Goal: Find contact information: Obtain details needed to contact an individual or organization

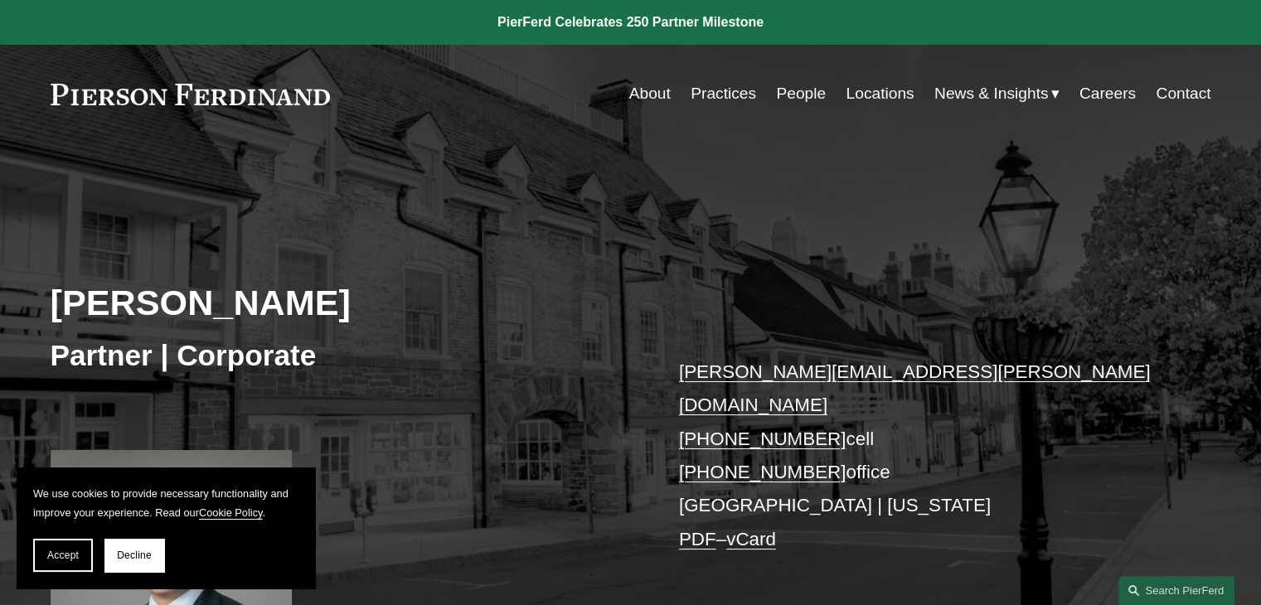
drag, startPoint x: 819, startPoint y: 411, endPoint x: 708, endPoint y: 409, distance: 111.1
click at [708, 409] on p "kenneth.liao@pierferd.com +1.646.678.2359 cell +1.646.948.8820 office Princeton…" at bounding box center [920, 456] width 483 height 201
copy link "646.678.2359"
click at [59, 565] on button "Accept" at bounding box center [63, 555] width 60 height 33
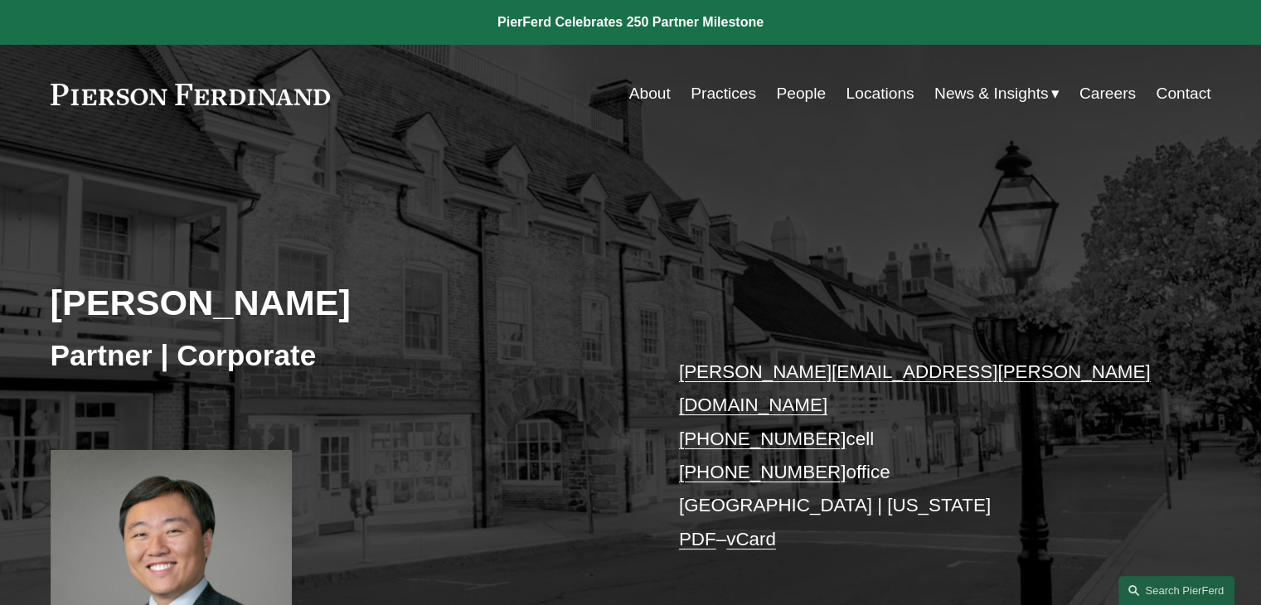
scroll to position [498, 0]
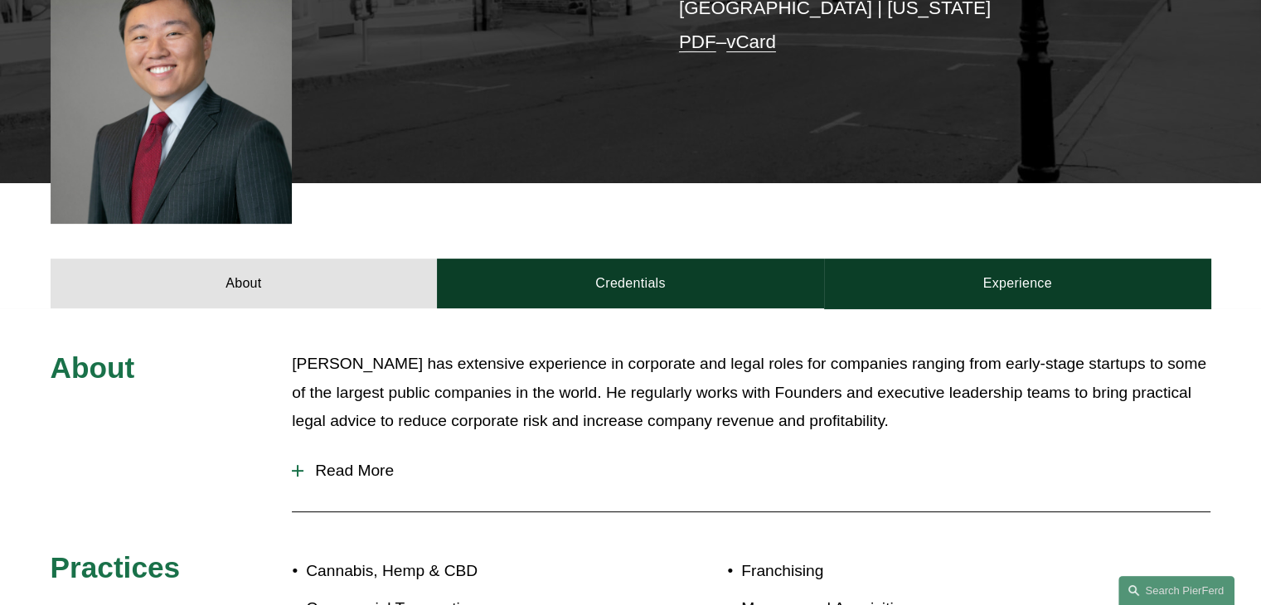
click at [341, 462] on span "Read More" at bounding box center [756, 471] width 907 height 18
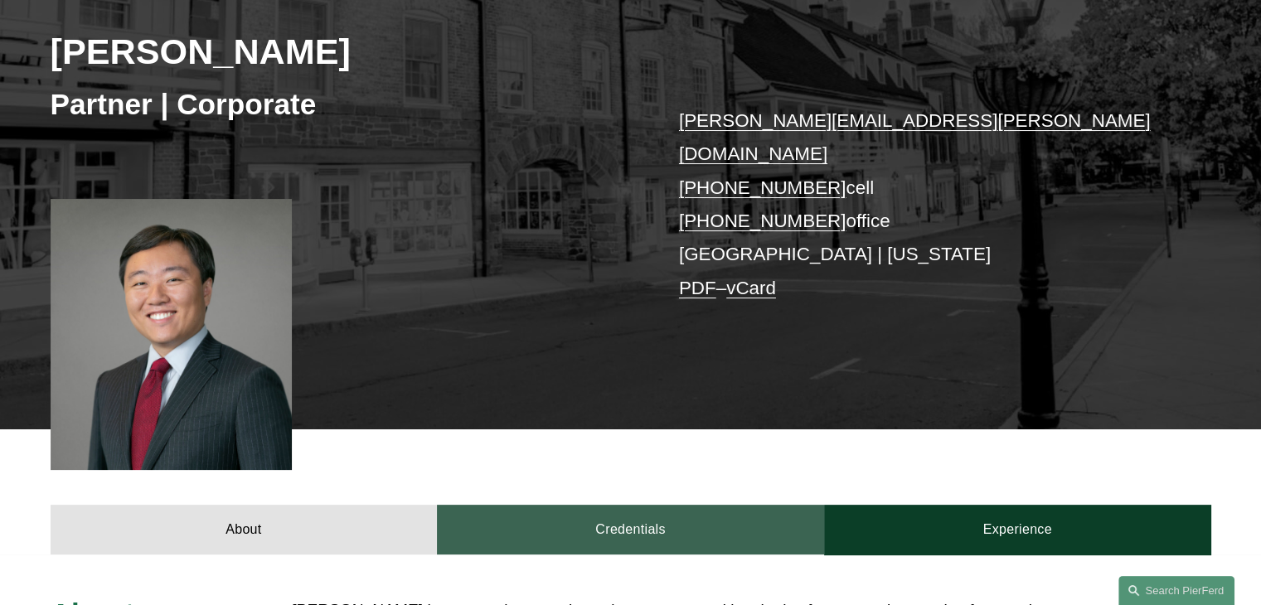
scroll to position [249, 0]
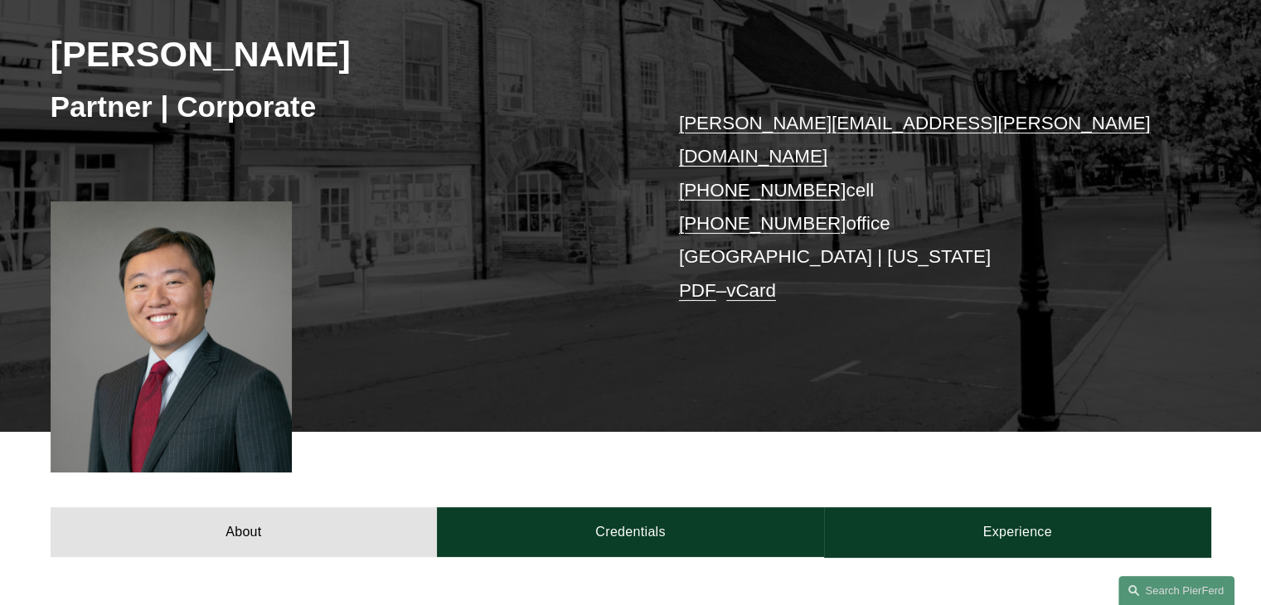
click at [755, 280] on link "vCard" at bounding box center [751, 290] width 50 height 21
click at [959, 252] on p "kenneth.liao@pierferd.com +1.646.678.2359 cell +1.646.948.8820 office Princeton…" at bounding box center [920, 207] width 483 height 201
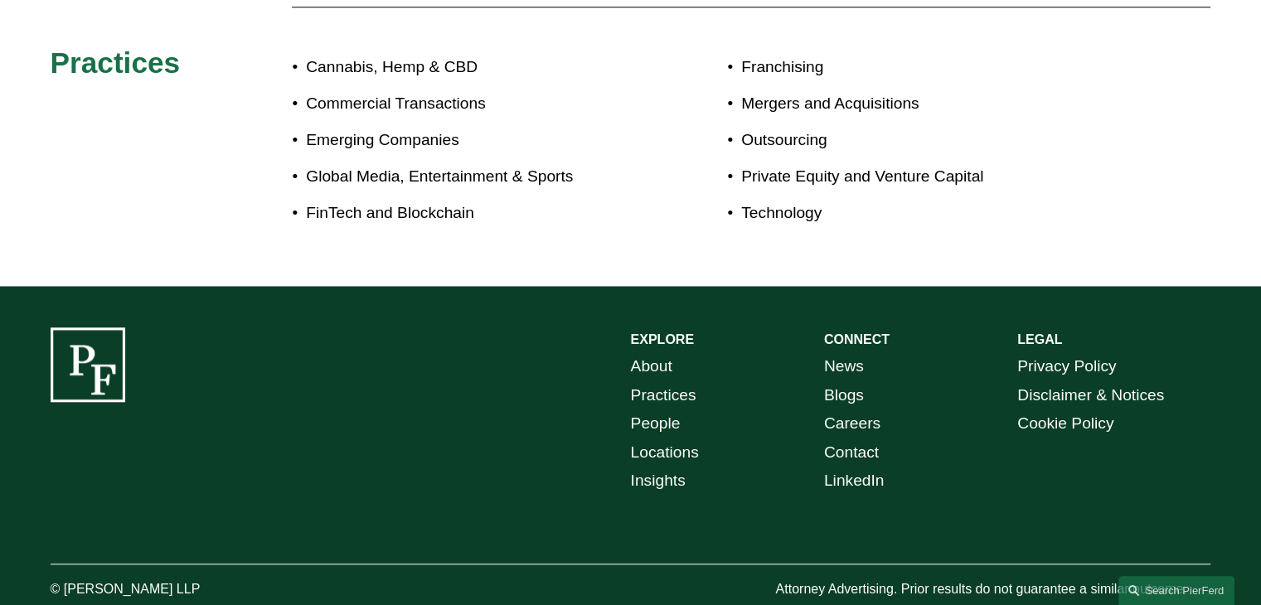
scroll to position [1423, 0]
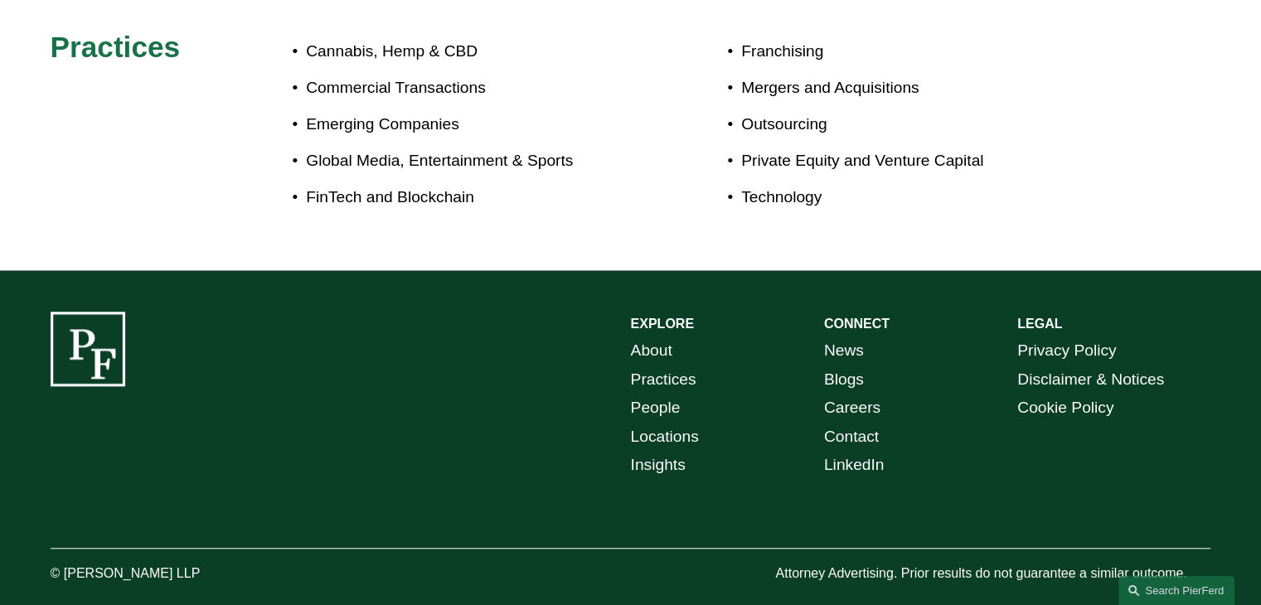
drag, startPoint x: 202, startPoint y: 548, endPoint x: 66, endPoint y: 549, distance: 136.8
click at [66, 562] on p "© [PERSON_NAME] LLP" at bounding box center [172, 574] width 242 height 24
copy p "[PERSON_NAME] LLP"
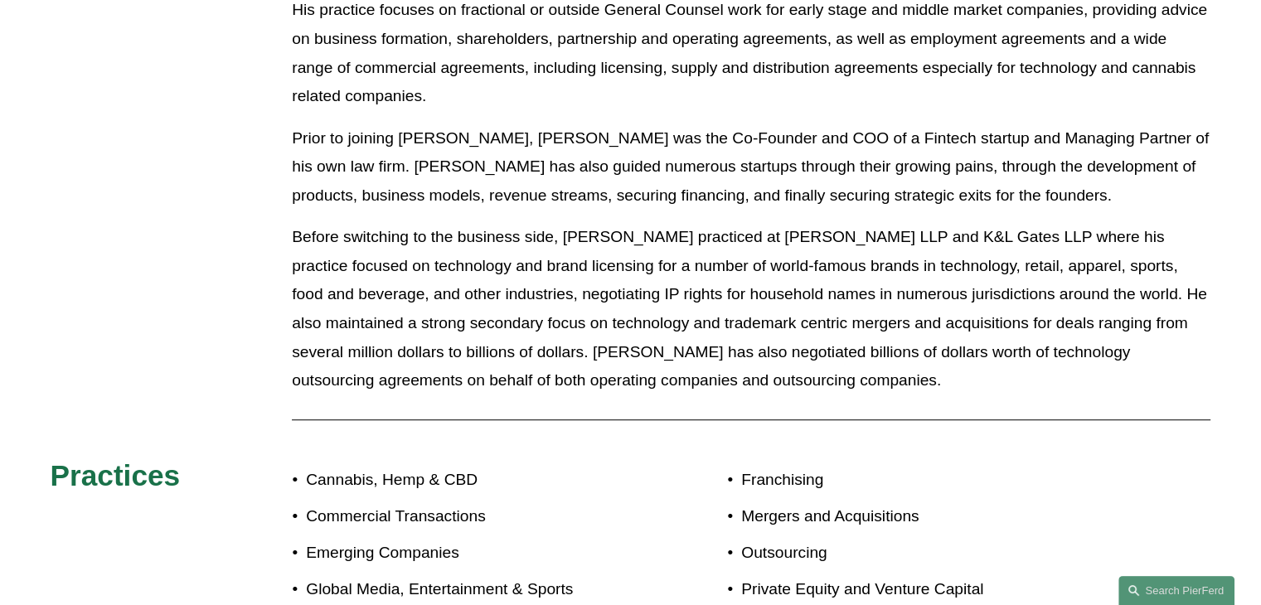
scroll to position [995, 0]
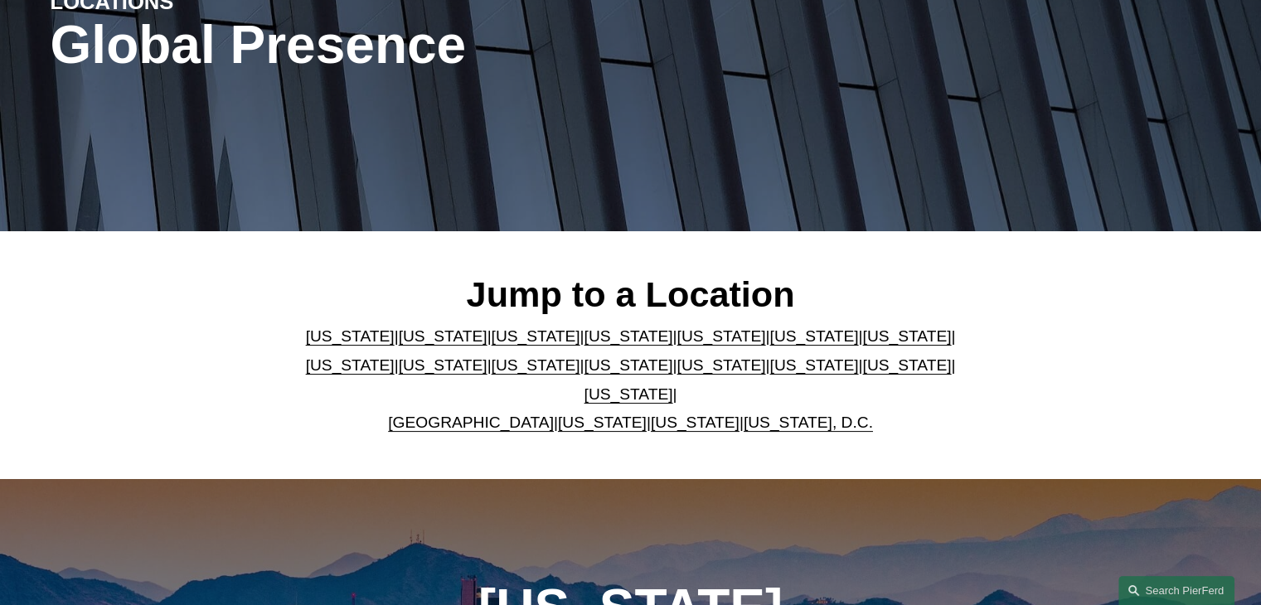
scroll to position [249, 0]
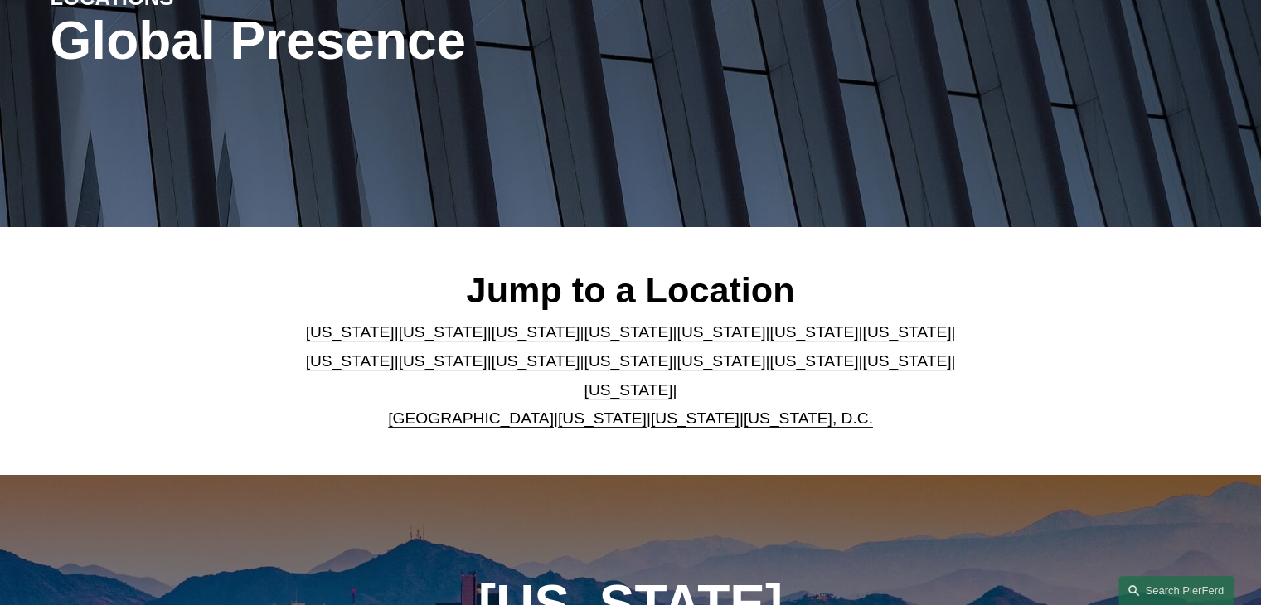
click at [585, 370] on link "[US_STATE]" at bounding box center [629, 360] width 89 height 17
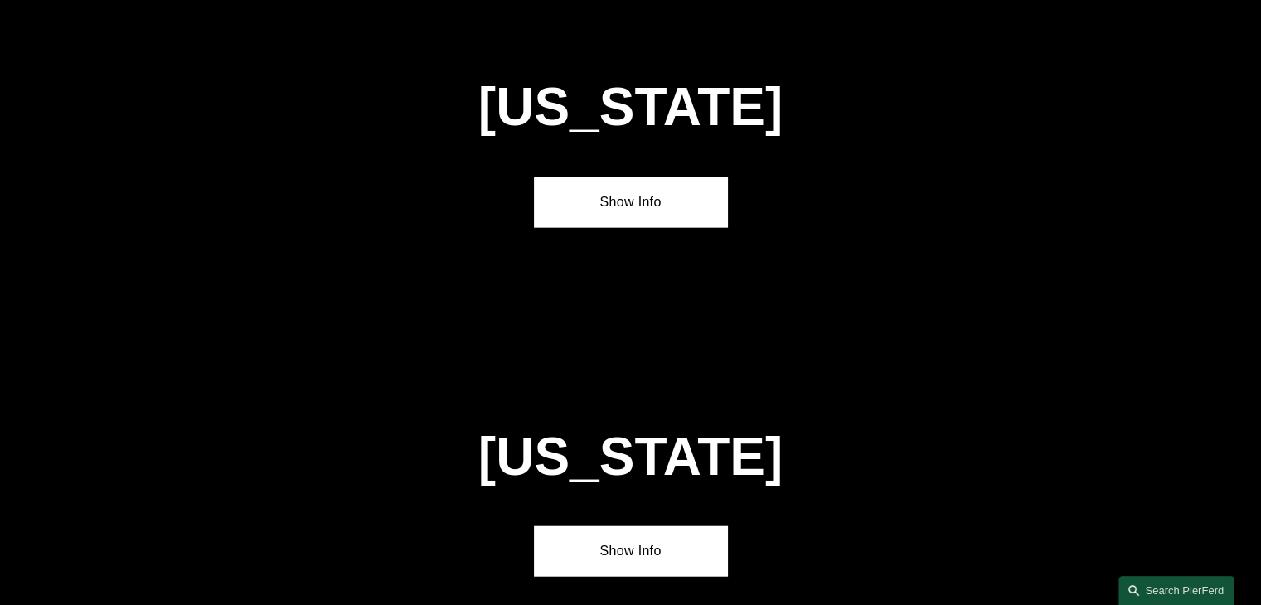
scroll to position [4205, 0]
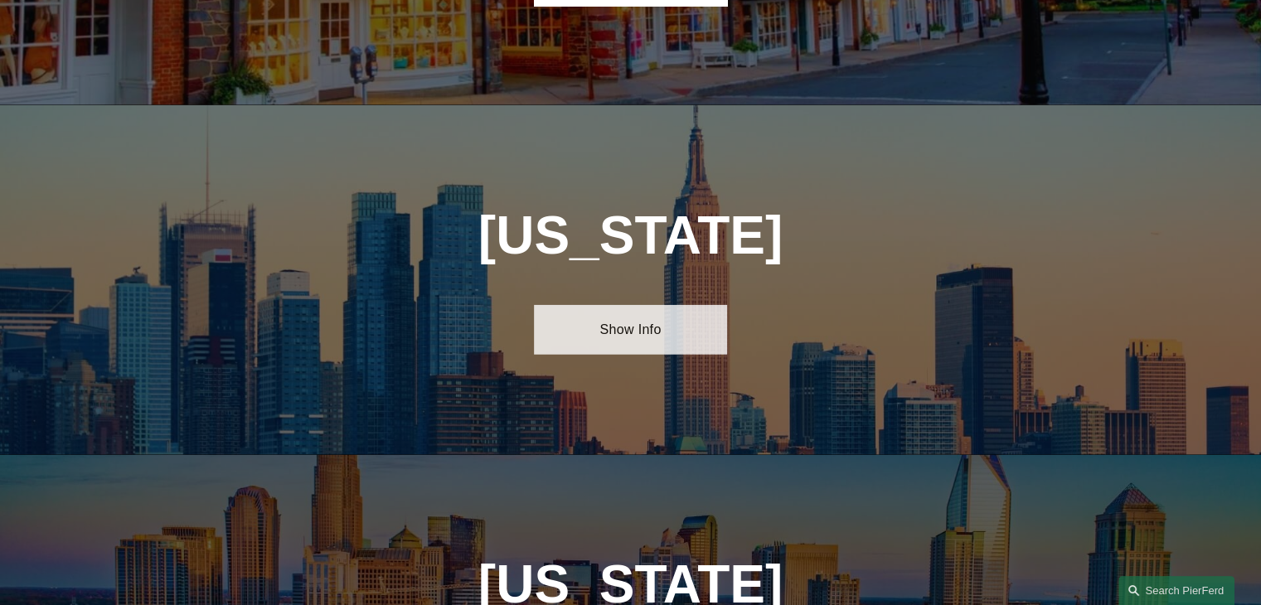
click at [634, 305] on link "Show Info" at bounding box center [630, 330] width 193 height 50
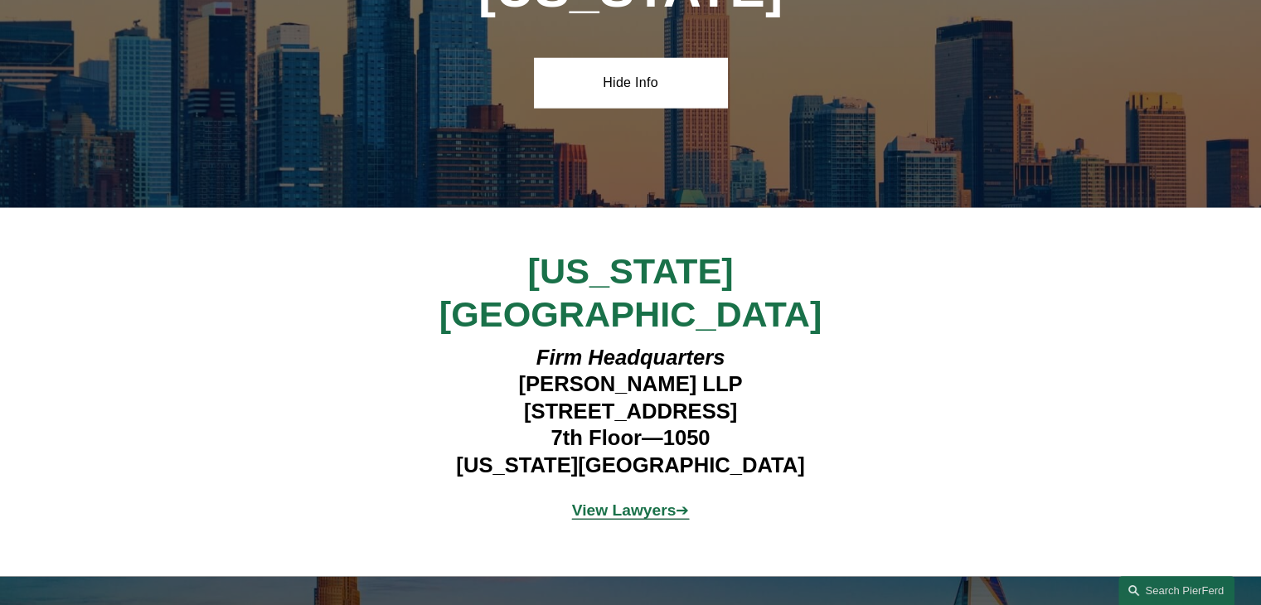
scroll to position [4454, 0]
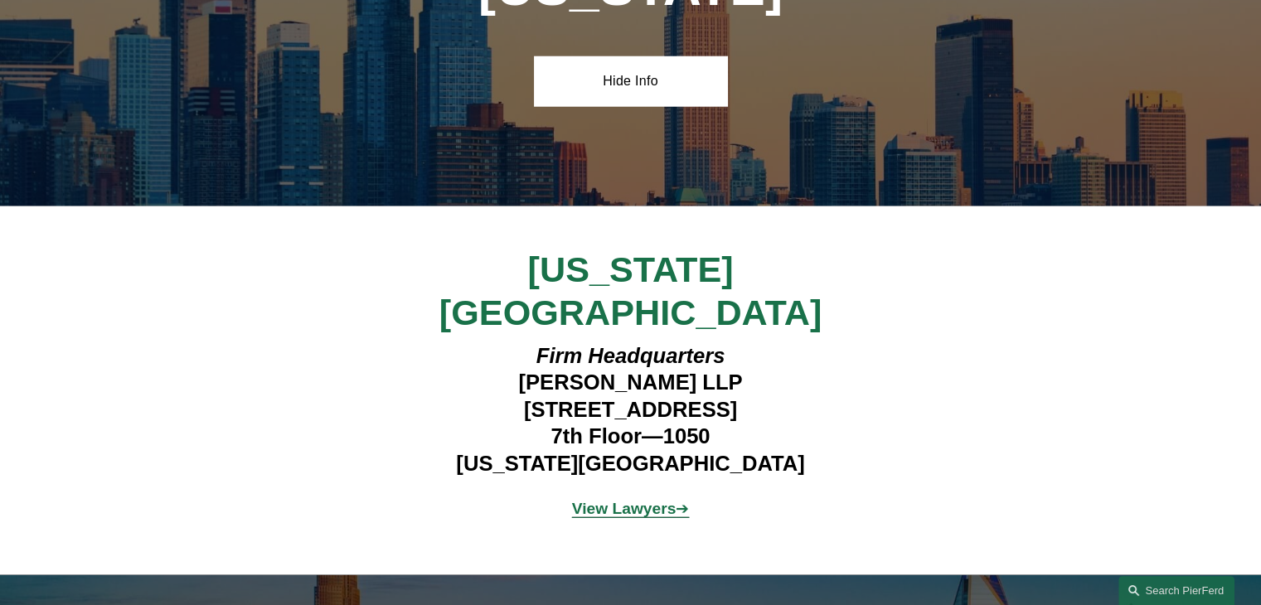
drag, startPoint x: 779, startPoint y: 265, endPoint x: 493, endPoint y: 280, distance: 285.7
click at [493, 342] on h4 "Firm Headquarters [PERSON_NAME] LLP [STREET_ADDRESS][US_STATE]" at bounding box center [630, 409] width 483 height 134
drag, startPoint x: 773, startPoint y: 266, endPoint x: 482, endPoint y: 270, distance: 291.1
click at [482, 342] on h4 "Firm Headquarters [PERSON_NAME] LLP [STREET_ADDRESS][US_STATE]" at bounding box center [630, 409] width 483 height 134
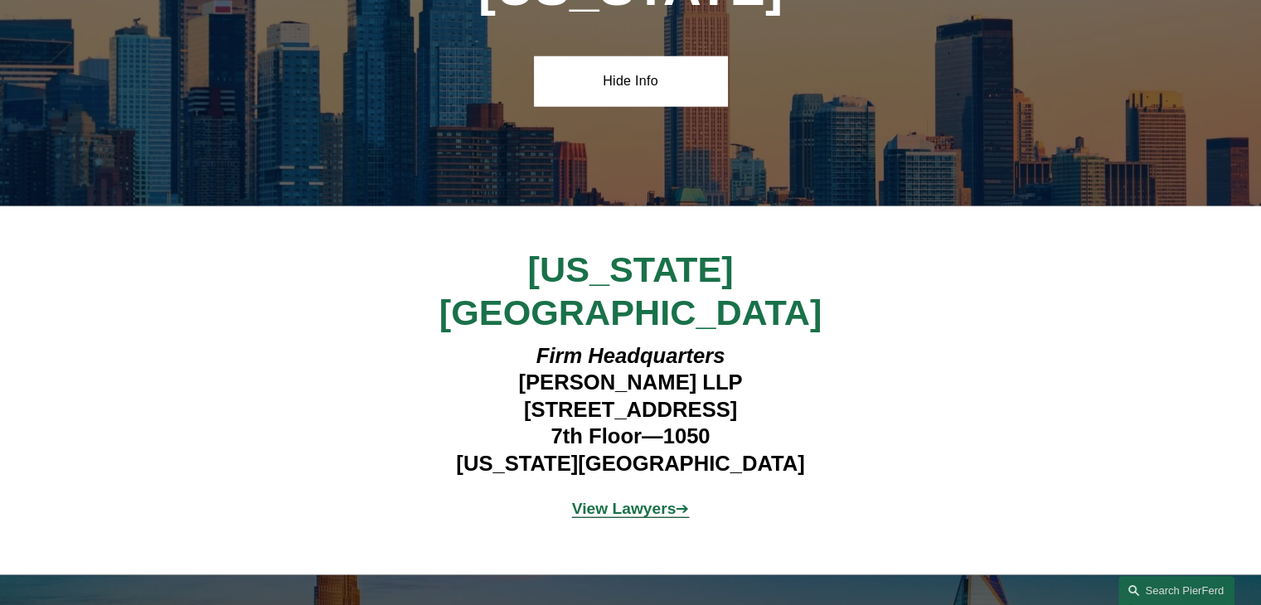
copy h4 "[STREET_ADDRESS]"
drag, startPoint x: 677, startPoint y: 296, endPoint x: 549, endPoint y: 294, distance: 128.6
click at [549, 342] on h4 "Firm Headquarters [PERSON_NAME] LLP [STREET_ADDRESS][US_STATE]" at bounding box center [630, 409] width 483 height 134
copy h4 "7th Floor—1050"
drag, startPoint x: 738, startPoint y: 318, endPoint x: 532, endPoint y: 310, distance: 205.8
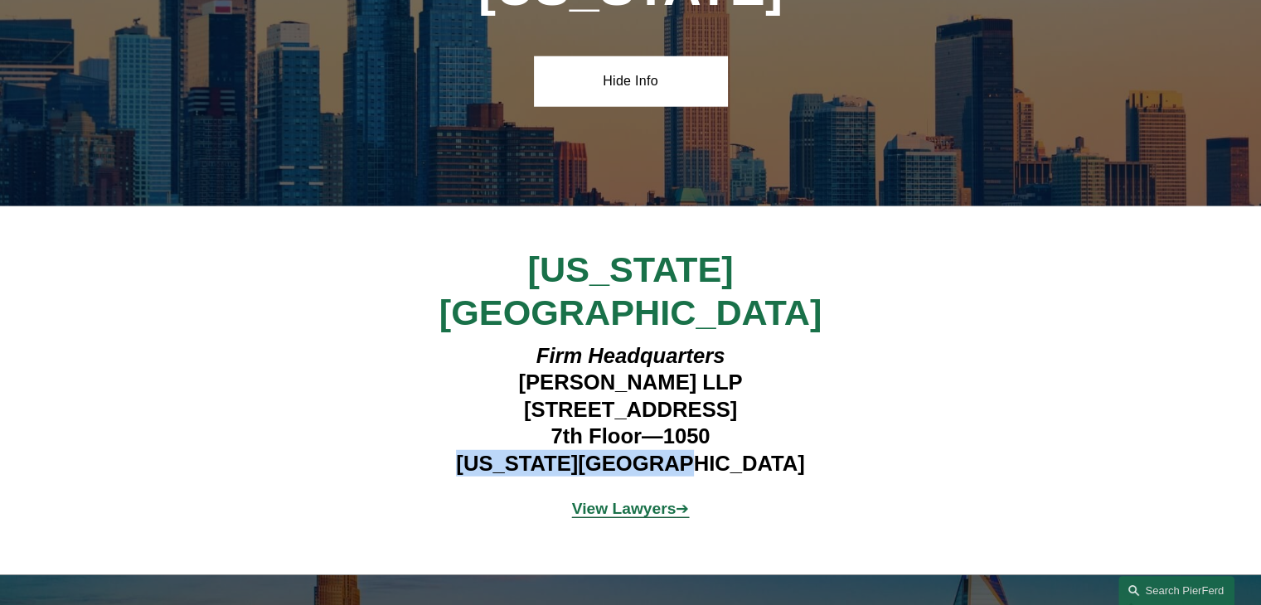
click at [533, 342] on h4 "Firm Headquarters [PERSON_NAME] LLP [STREET_ADDRESS][US_STATE]" at bounding box center [630, 409] width 483 height 134
copy h4 "[US_STATE][GEOGRAPHIC_DATA]"
drag, startPoint x: 747, startPoint y: 238, endPoint x: 511, endPoint y: 237, distance: 236.3
click at [511, 342] on h4 "Firm Headquarters [PERSON_NAME] LLP [STREET_ADDRESS][US_STATE]" at bounding box center [630, 409] width 483 height 134
copy h4 "[PERSON_NAME] LLP"
